Goal: Task Accomplishment & Management: Use online tool/utility

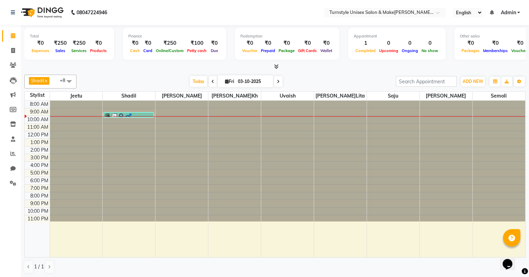
drag, startPoint x: 517, startPoint y: 72, endPoint x: 17, endPoint y: 27, distance: 502.7
click at [498, 79] on div "[PERSON_NAME] x Saif x [PERSON_NAME] x [PERSON_NAME] x [PERSON_NAME] x [PERSON_…" at bounding box center [274, 174] width 501 height 205
click at [11, 49] on icon at bounding box center [13, 50] width 4 height 5
select select "service"
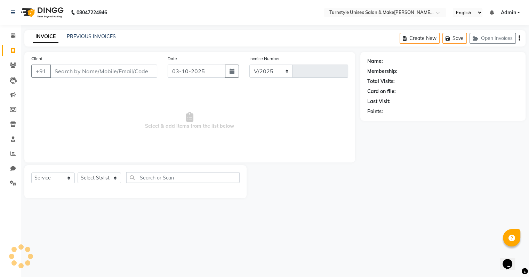
select select "9091"
type input "0069"
click at [78, 68] on input "Client" at bounding box center [104, 71] width 108 height 13
type input "8667496233"
click at [145, 72] on span "Add Client" at bounding box center [140, 71] width 27 height 7
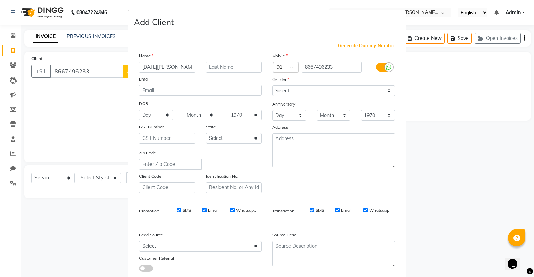
type input "[DATE][PERSON_NAME]"
click at [285, 79] on label "Gender" at bounding box center [280, 79] width 17 height 6
click at [289, 94] on select "Select [DEMOGRAPHIC_DATA] [DEMOGRAPHIC_DATA] Other Prefer Not To Say" at bounding box center [333, 91] width 123 height 11
select select "[DEMOGRAPHIC_DATA]"
click at [272, 86] on select "Select [DEMOGRAPHIC_DATA] [DEMOGRAPHIC_DATA] Other Prefer Not To Say" at bounding box center [333, 91] width 123 height 11
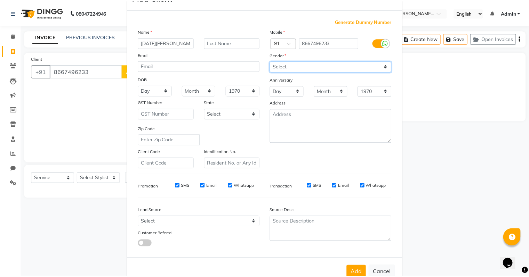
scroll to position [47, 0]
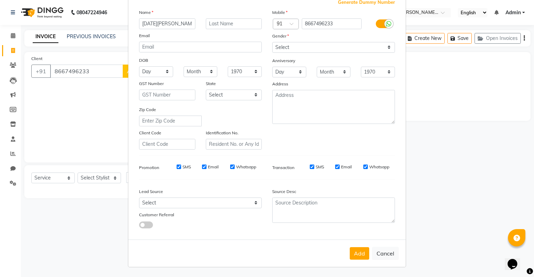
click at [357, 250] on button "Add" at bounding box center [359, 254] width 19 height 13
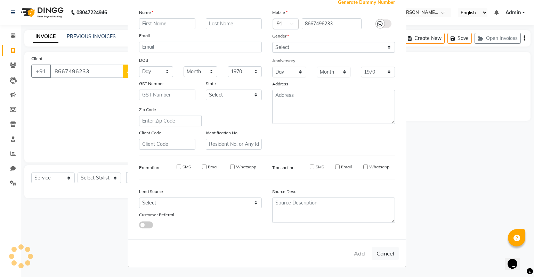
select select
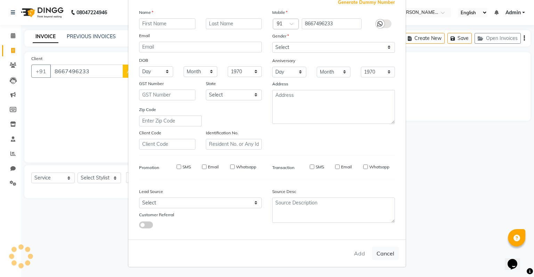
select select
checkbox input "false"
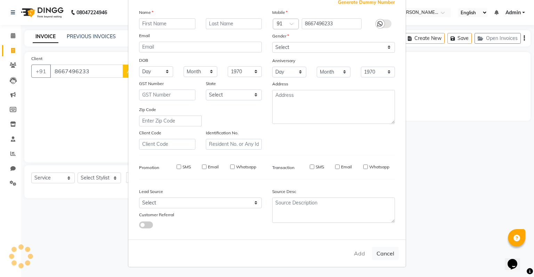
checkbox input "false"
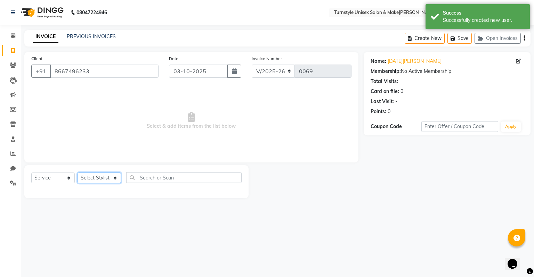
click at [82, 179] on select "Select Styl[PERSON_NAME]e[PERSON_NAME]lita [PERSON_NAME][PERSON_NAME]ru[PERSON_…" at bounding box center [99, 178] width 43 height 11
select select "92761"
click at [78, 173] on select "Select Styl[PERSON_NAME]e[PERSON_NAME]lita [PERSON_NAME][PERSON_NAME]ru[PERSON_…" at bounding box center [99, 178] width 43 height 11
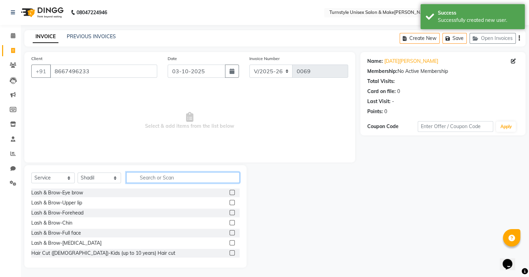
click at [147, 177] on input "text" at bounding box center [182, 177] width 113 height 11
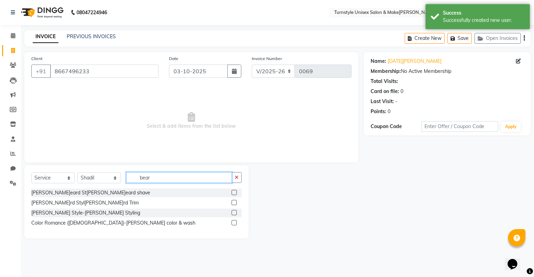
type input "bear"
click at [234, 205] on label at bounding box center [234, 202] width 5 height 5
click at [234, 205] on input "checkbox" at bounding box center [234, 203] width 5 height 5
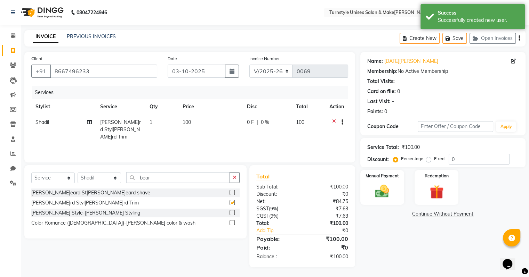
checkbox input "false"
click at [146, 122] on td "1" at bounding box center [161, 130] width 33 height 30
select select "92761"
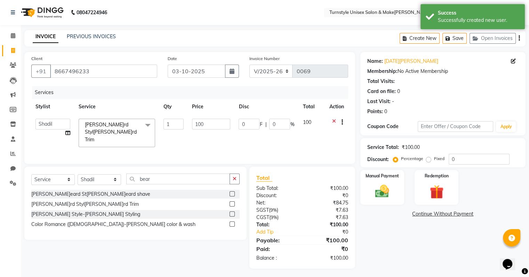
click at [153, 123] on span at bounding box center [148, 125] width 14 height 13
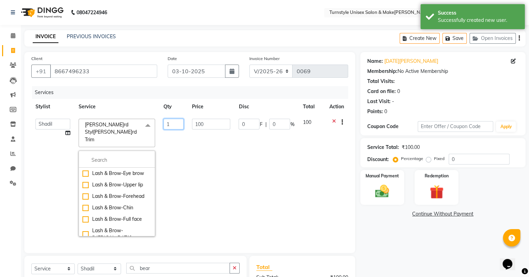
click at [167, 124] on input "1" at bounding box center [173, 124] width 20 height 11
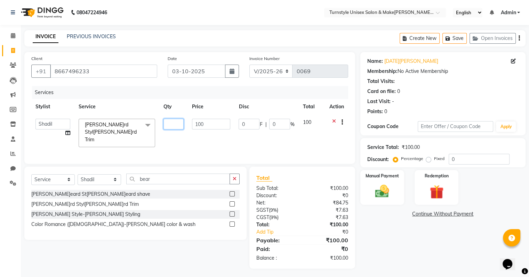
type input "2"
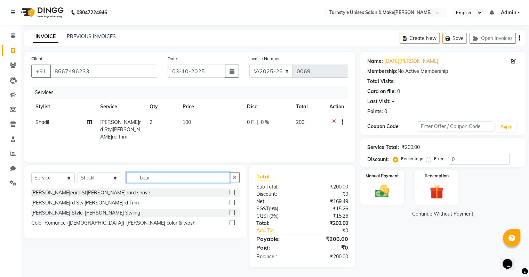
click at [168, 175] on input "bear" at bounding box center [178, 177] width 104 height 11
type input "b"
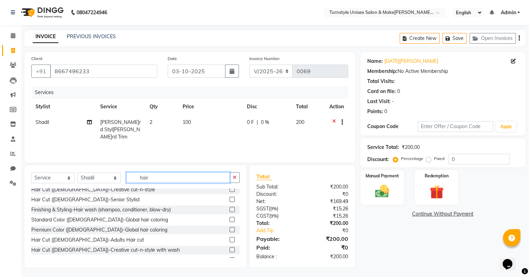
scroll to position [35, 0]
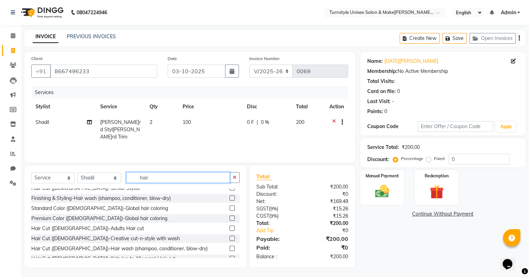
type input "hair"
click at [229, 230] on label at bounding box center [231, 228] width 5 height 5
click at [229, 230] on input "checkbox" at bounding box center [231, 229] width 5 height 5
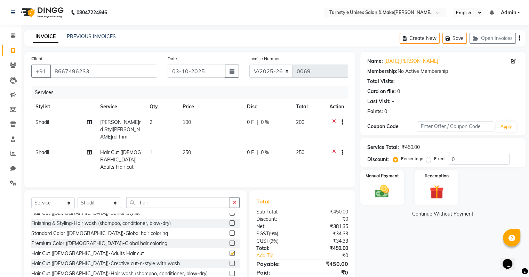
checkbox input "false"
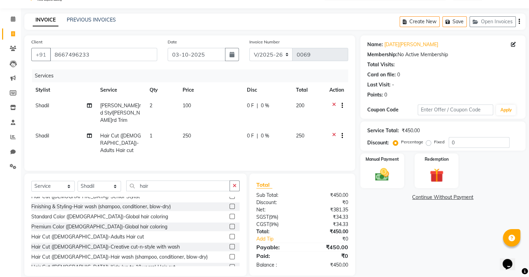
click at [333, 132] on icon at bounding box center [334, 136] width 4 height 9
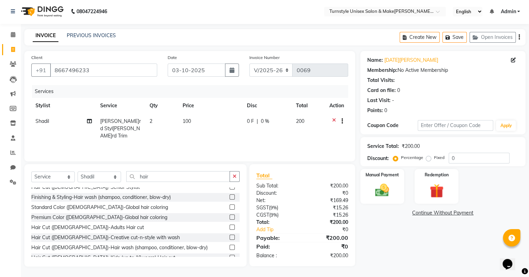
click at [200, 122] on td "100" at bounding box center [210, 129] width 64 height 30
select select "92761"
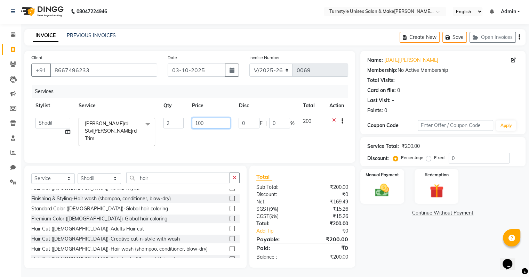
click at [208, 125] on input "100" at bounding box center [211, 123] width 38 height 11
type input "150"
click at [213, 143] on div "Services Stylist Service Qty Price Disc Total Action [PERSON_NAME] [PERSON_NAME…" at bounding box center [189, 120] width 317 height 71
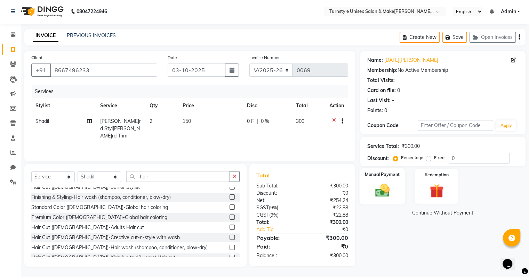
click at [377, 180] on div "Manual Payment" at bounding box center [382, 187] width 46 height 36
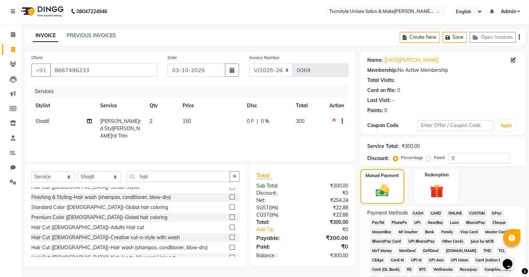
click at [416, 225] on span "UPI" at bounding box center [417, 223] width 11 height 8
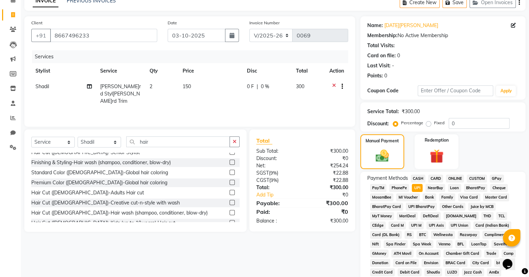
scroll to position [175, 0]
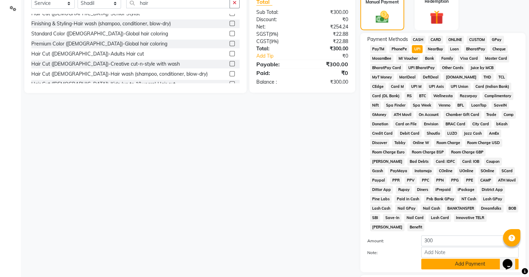
click at [473, 262] on button "Add Payment" at bounding box center [469, 264] width 97 height 11
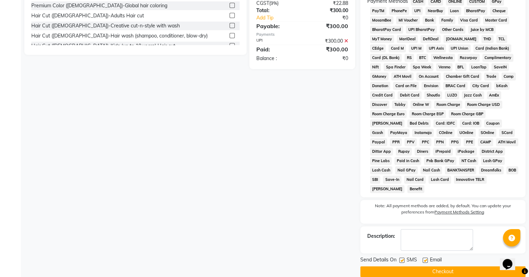
scroll to position [219, 0]
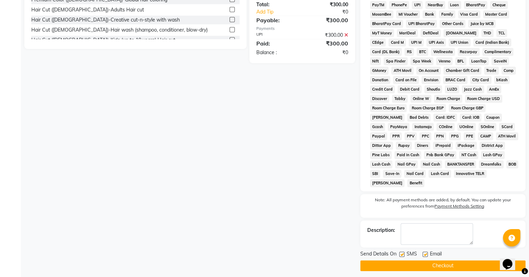
click at [423, 252] on label at bounding box center [424, 254] width 5 height 5
click at [423, 253] on input "checkbox" at bounding box center [424, 255] width 5 height 5
checkbox input "false"
click at [424, 261] on button "Checkout" at bounding box center [442, 266] width 165 height 11
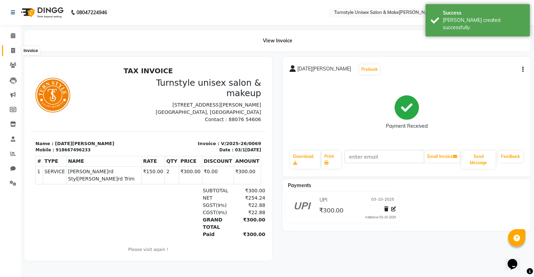
click at [10, 54] on span at bounding box center [13, 51] width 12 height 8
select select "service"
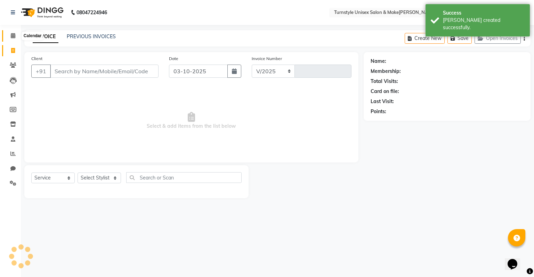
select select "9091"
type input "0070"
